Goal: Task Accomplishment & Management: Complete application form

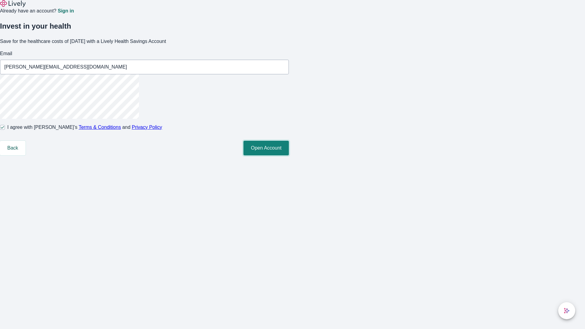
click at [289, 155] on button "Open Account" at bounding box center [265, 148] width 45 height 15
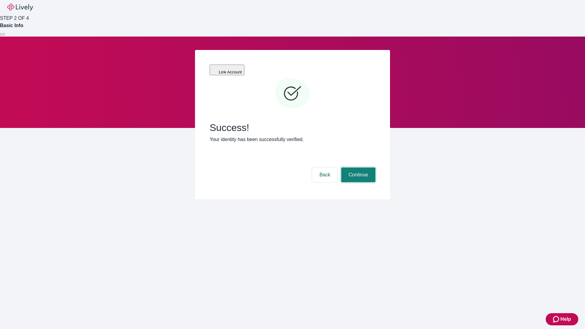
click at [357, 167] on button "Continue" at bounding box center [358, 174] width 34 height 15
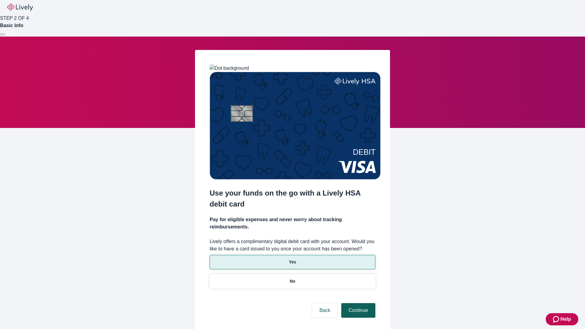
click at [292, 278] on p "No" at bounding box center [293, 281] width 6 height 6
click at [357, 303] on button "Continue" at bounding box center [358, 310] width 34 height 15
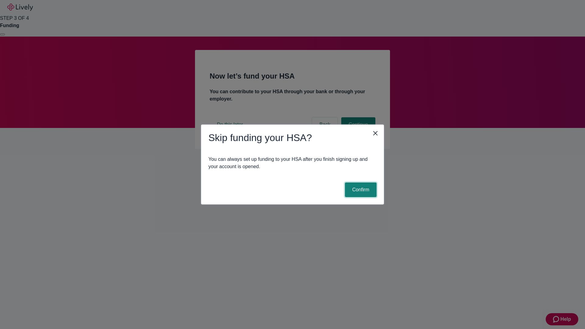
click at [360, 190] on button "Confirm" at bounding box center [361, 189] width 32 height 15
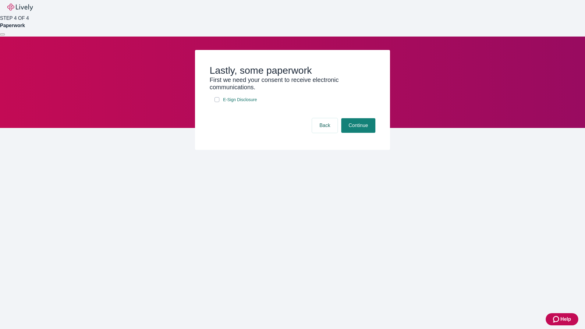
click at [217, 102] on input "E-Sign Disclosure" at bounding box center [216, 99] width 5 height 5
checkbox input "true"
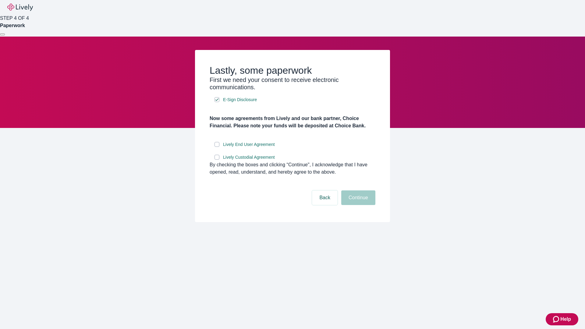
click at [217, 147] on input "Lively End User Agreement" at bounding box center [216, 144] width 5 height 5
checkbox input "true"
click at [217, 160] on input "Lively Custodial Agreement" at bounding box center [216, 157] width 5 height 5
checkbox input "true"
click at [357, 205] on button "Continue" at bounding box center [358, 197] width 34 height 15
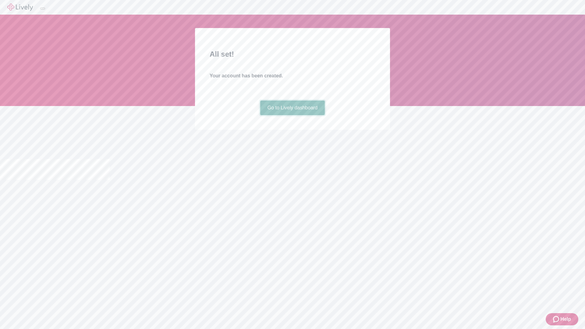
click at [292, 115] on link "Go to Lively dashboard" at bounding box center [292, 107] width 65 height 15
